Goal: Task Accomplishment & Management: Manage account settings

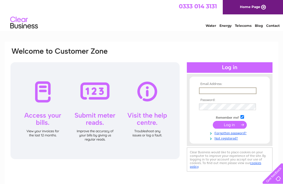
type input "[EMAIL_ADDRESS][DOMAIN_NAME]"
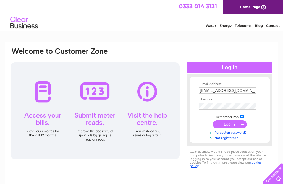
click at [230, 125] on input "submit" at bounding box center [230, 124] width 34 height 8
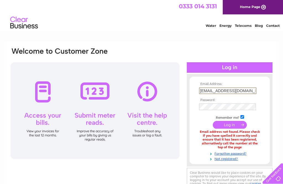
click at [245, 91] on input "[EMAIL_ADDRESS][DOMAIN_NAME]" at bounding box center [227, 90] width 57 height 7
click at [230, 121] on input "submit" at bounding box center [230, 125] width 34 height 8
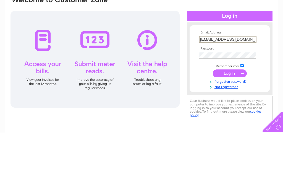
type input "Bcraig023@aol.com"
click at [233, 121] on input "submit" at bounding box center [230, 125] width 34 height 8
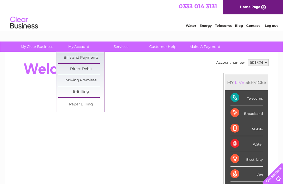
click at [98, 56] on link "Bills and Payments" at bounding box center [81, 57] width 46 height 11
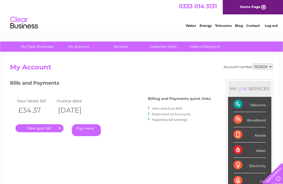
click at [51, 125] on link "." at bounding box center [39, 128] width 48 height 8
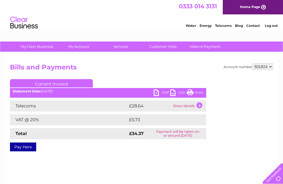
click at [158, 93] on link "PDF" at bounding box center [162, 93] width 17 height 8
click at [274, 25] on link "Log out" at bounding box center [271, 25] width 13 height 4
